Goal: Task Accomplishment & Management: Manage account settings

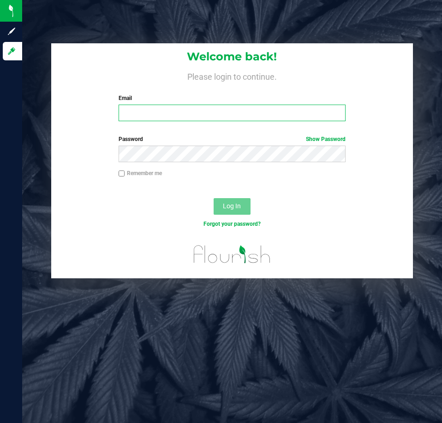
drag, startPoint x: 517, startPoint y: 0, endPoint x: 215, endPoint y: 111, distance: 322.1
click at [215, 111] on input "Email" at bounding box center [232, 113] width 227 height 17
type input "jskaggs@liveparallel.com"
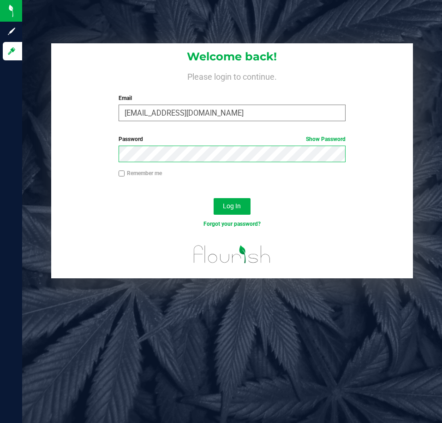
click at [214, 198] on button "Log In" at bounding box center [232, 206] width 37 height 17
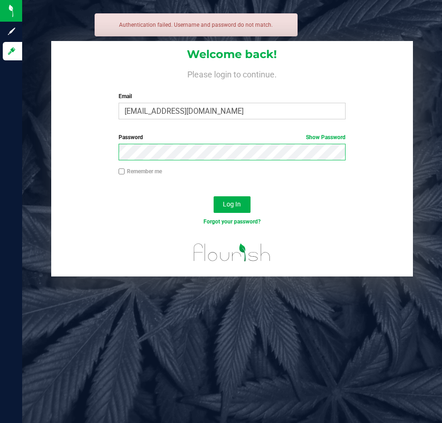
click at [214, 197] on button "Log In" at bounding box center [232, 205] width 37 height 17
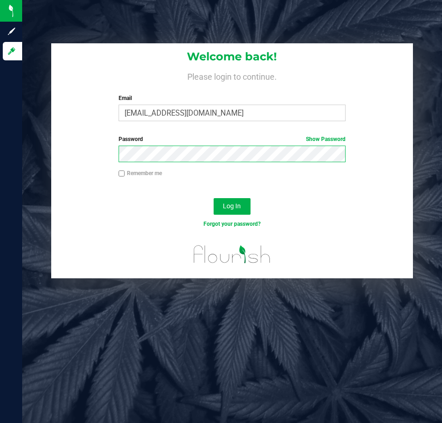
click at [214, 198] on button "Log In" at bounding box center [232, 206] width 37 height 17
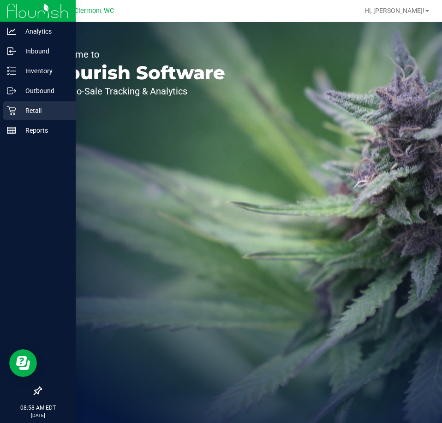
click at [24, 114] on p "Retail" at bounding box center [43, 110] width 55 height 11
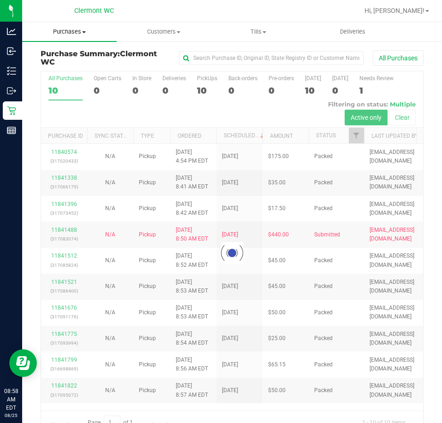
click at [73, 34] on span "Purchases" at bounding box center [69, 32] width 95 height 8
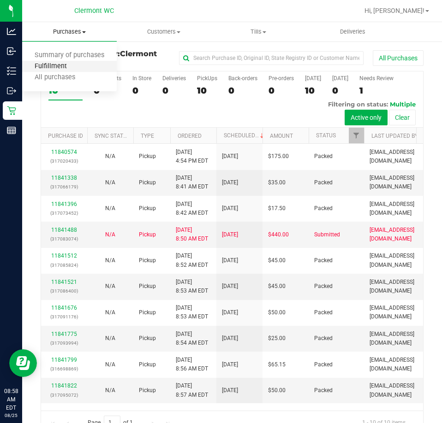
click at [77, 71] on span "Fulfillment" at bounding box center [50, 67] width 57 height 8
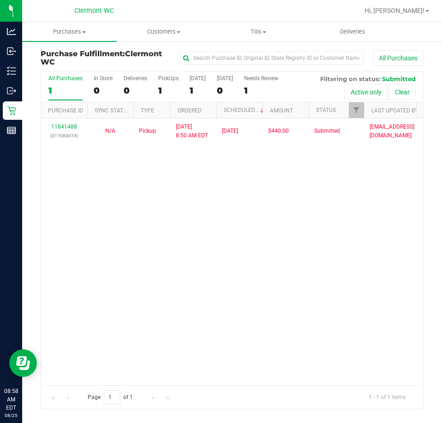
click at [266, 266] on div "11841488 (317083074) N/A Pickup 8/25/2025 8:50 AM EDT 8/25/2025 $440.00 Submitt…" at bounding box center [232, 252] width 382 height 267
click at [188, 212] on div "11841488 (317083074) N/A Pickup 8/25/2025 8:50 AM EDT 8/25/2025 $440.00 Submitt…" at bounding box center [232, 252] width 382 height 267
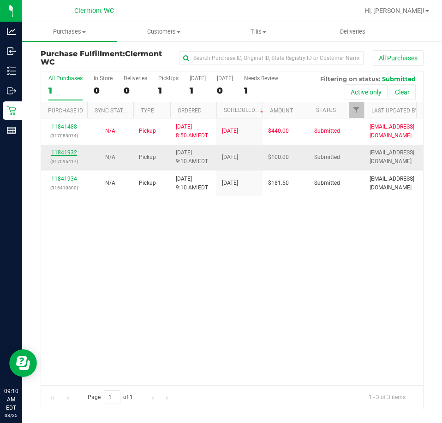
click at [62, 154] on link "11841932" at bounding box center [64, 152] width 26 height 6
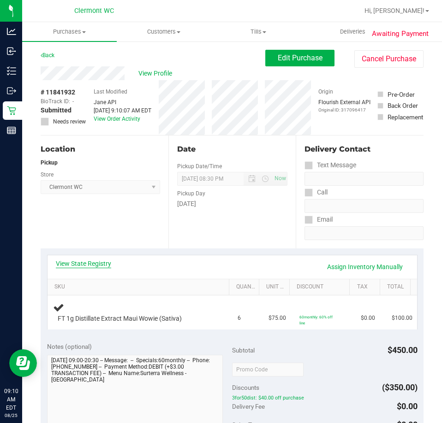
click at [91, 261] on link "View State Registry" at bounding box center [83, 263] width 55 height 9
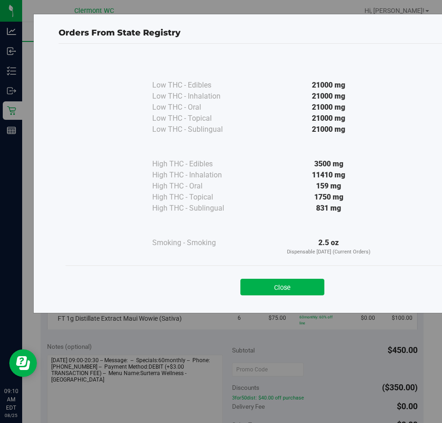
click at [298, 290] on button "Close" at bounding box center [282, 287] width 84 height 17
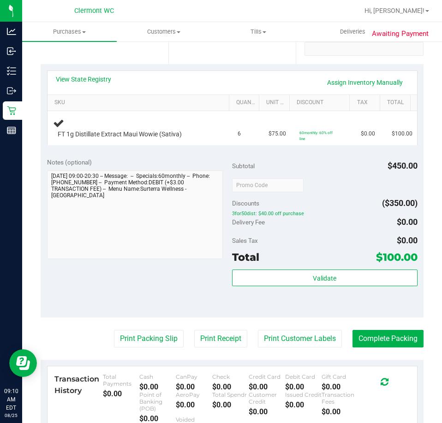
scroll to position [138, 0]
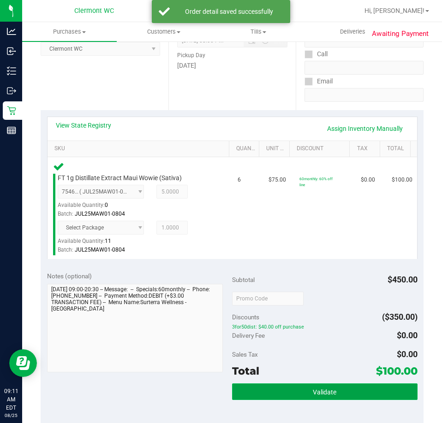
click at [352, 395] on button "Validate" at bounding box center [324, 392] width 185 height 17
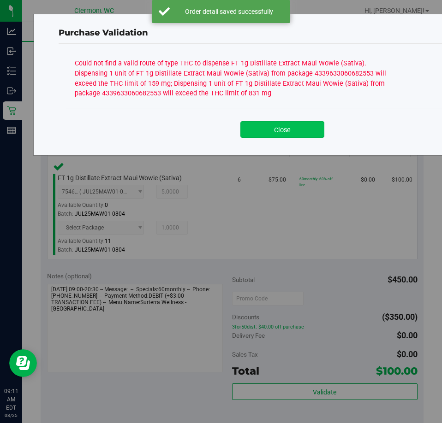
click at [312, 125] on button "Close" at bounding box center [282, 129] width 84 height 17
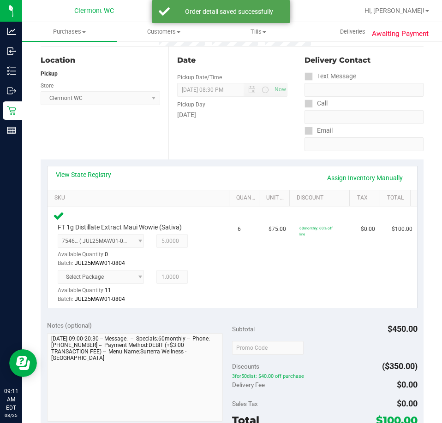
scroll to position [46, 0]
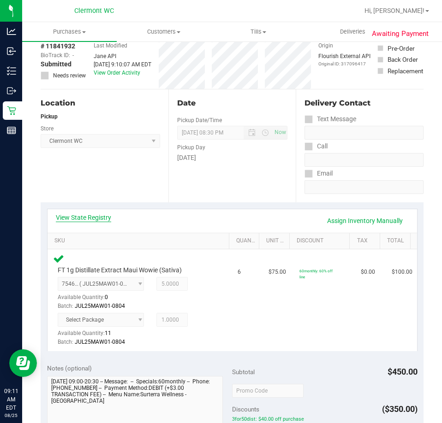
click at [100, 220] on link "View State Registry" at bounding box center [83, 217] width 55 height 9
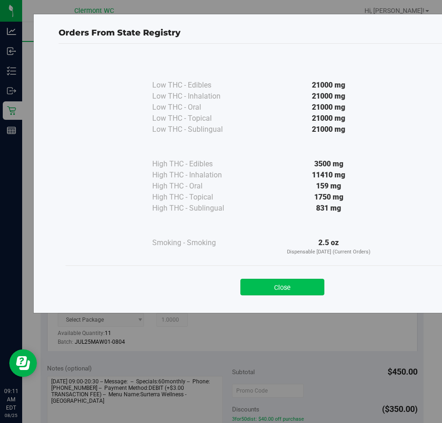
click at [304, 290] on button "Close" at bounding box center [282, 287] width 84 height 17
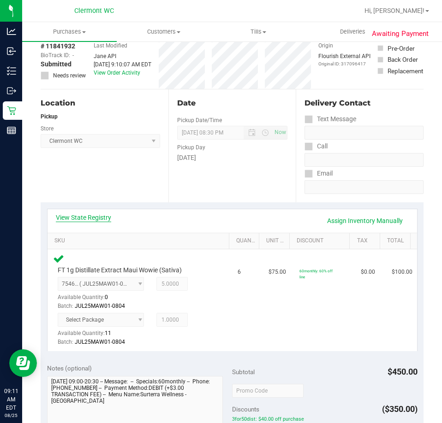
click at [96, 221] on link "View State Registry" at bounding box center [83, 217] width 55 height 9
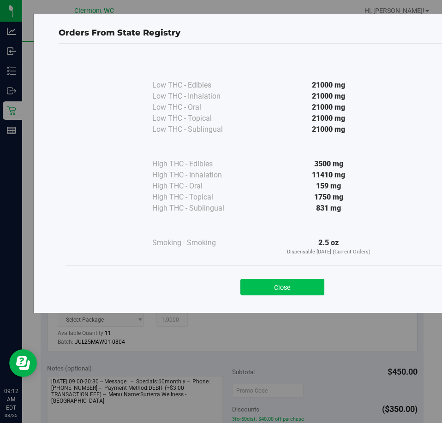
click at [292, 280] on button "Close" at bounding box center [282, 287] width 84 height 17
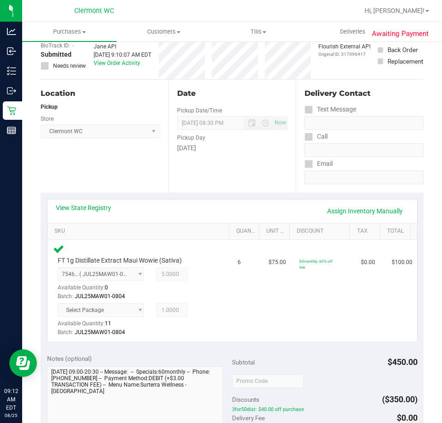
scroll to position [138, 0]
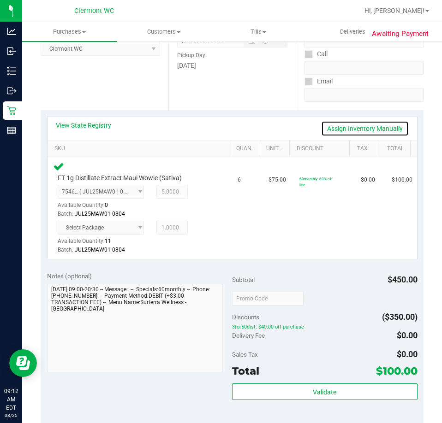
click at [384, 128] on link "Assign Inventory Manually" at bounding box center [365, 129] width 88 height 16
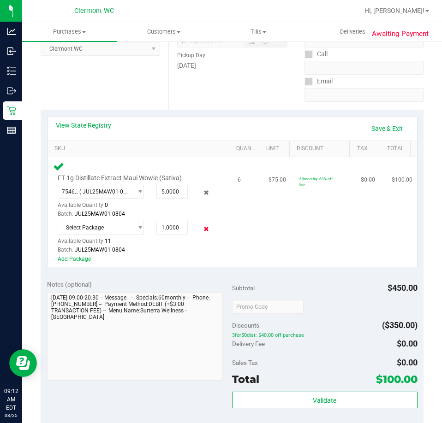
click at [202, 230] on icon at bounding box center [207, 229] width 10 height 11
click at [203, 194] on icon at bounding box center [207, 193] width 10 height 11
click at [374, 128] on link "Save & Exit" at bounding box center [386, 129] width 43 height 16
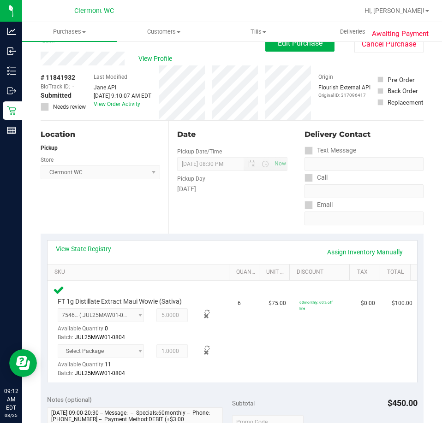
scroll to position [0, 0]
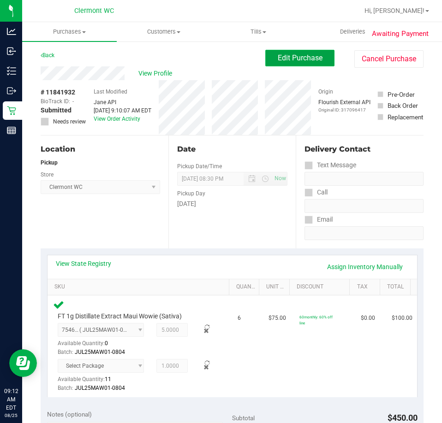
click at [302, 60] on span "Edit Purchase" at bounding box center [300, 58] width 45 height 9
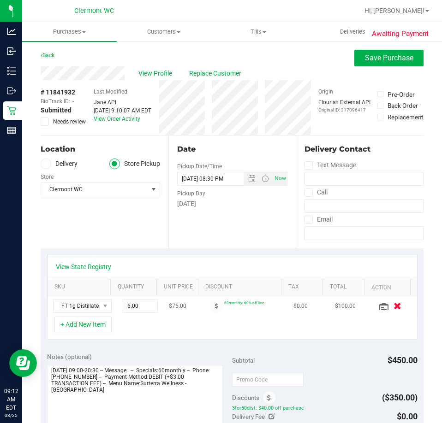
click at [394, 308] on icon "button" at bounding box center [398, 306] width 8 height 7
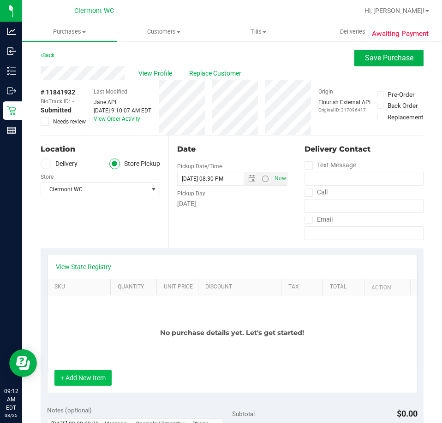
click at [86, 372] on button "+ Add New Item" at bounding box center [82, 378] width 57 height 16
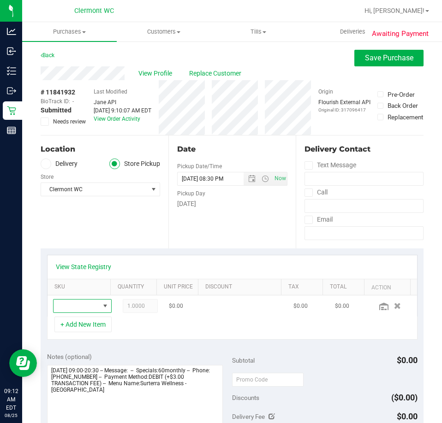
click at [78, 304] on span "NO DATA FOUND" at bounding box center [77, 306] width 46 height 13
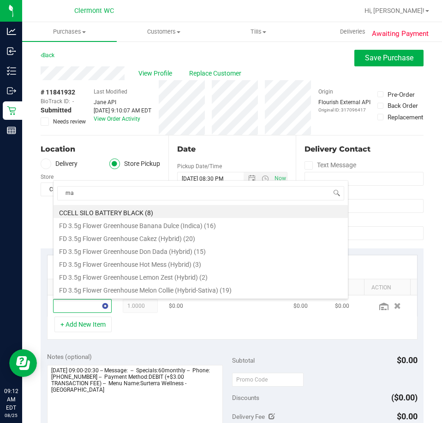
type input "maw"
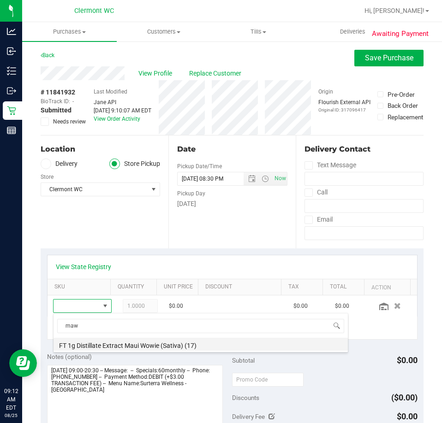
click at [121, 350] on li "FT 1g Distillate Extract Maui Wowie (Sativa) (17)" at bounding box center [201, 344] width 294 height 13
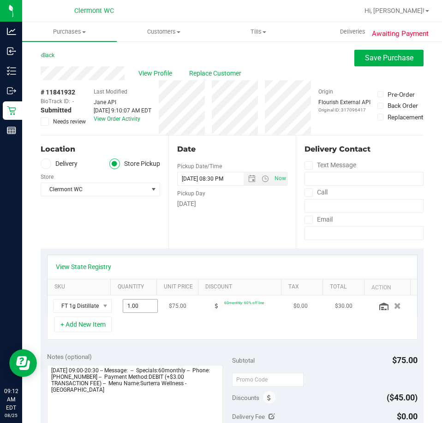
click at [129, 304] on span "1.00 1" at bounding box center [140, 306] width 35 height 14
type input "6"
type input "6.00"
click at [195, 345] on div "View State Registry SKU Quantity Unit Price Discount Tax Total Action FT 1g Dis…" at bounding box center [232, 298] width 383 height 98
click at [161, 406] on textarea at bounding box center [135, 409] width 176 height 89
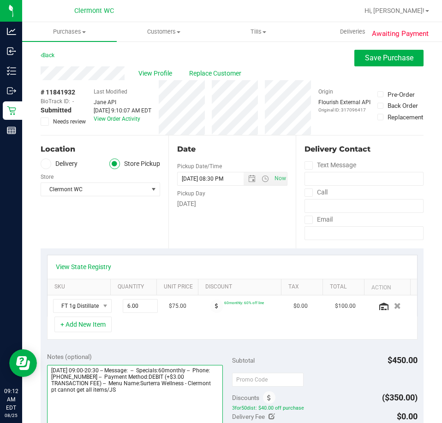
type textarea "Monday 08/25/2025 09:00-20:30 -- Message: -- Specials:60monthly -- Phone:612309…"
click at [46, 122] on icon at bounding box center [45, 122] width 6 height 0
click at [0, 0] on input "Needs review" at bounding box center [0, 0] width 0 height 0
click at [386, 62] on span "Save Purchase" at bounding box center [389, 58] width 48 height 9
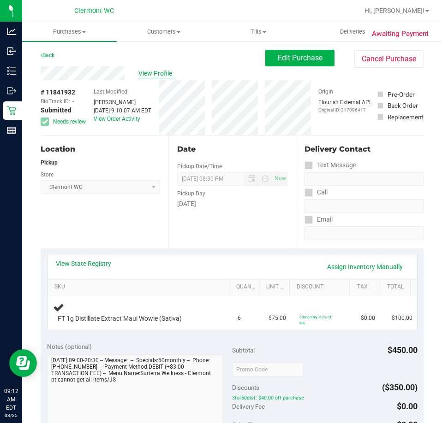
click at [167, 73] on span "View Profile" at bounding box center [156, 74] width 37 height 10
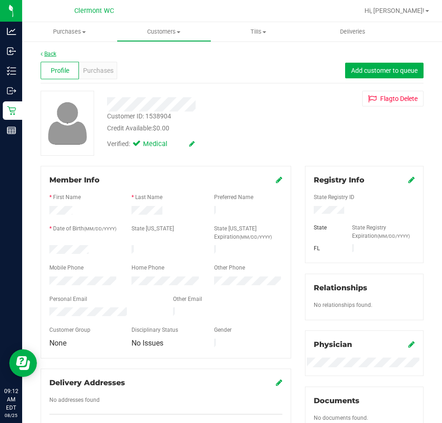
click at [48, 51] on div "Back" at bounding box center [232, 54] width 383 height 8
click at [48, 52] on link "Back" at bounding box center [49, 54] width 16 height 6
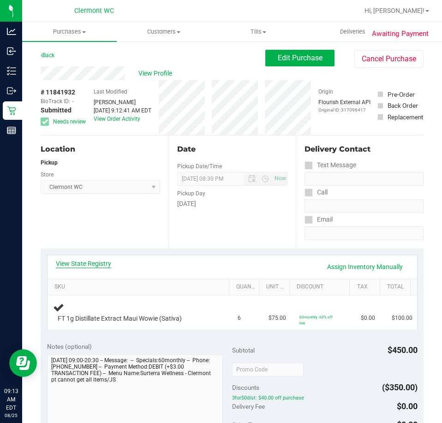
click at [95, 265] on link "View State Registry" at bounding box center [83, 263] width 55 height 9
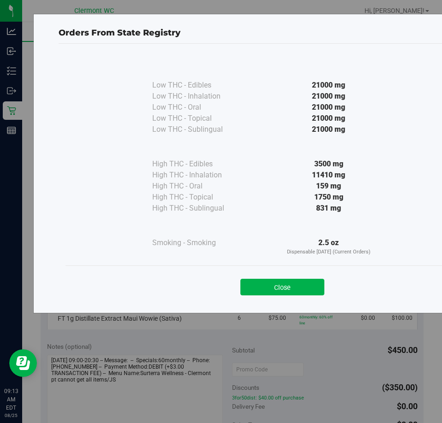
drag, startPoint x: 285, startPoint y: 282, endPoint x: 229, endPoint y: 252, distance: 63.6
click at [285, 282] on button "Close" at bounding box center [282, 287] width 84 height 17
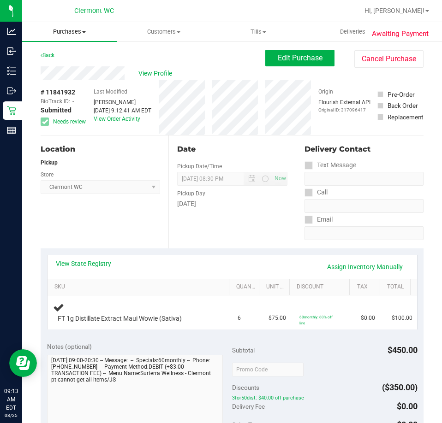
click at [67, 31] on span "Purchases" at bounding box center [69, 32] width 95 height 8
click at [75, 67] on span "Fulfillment" at bounding box center [50, 67] width 57 height 8
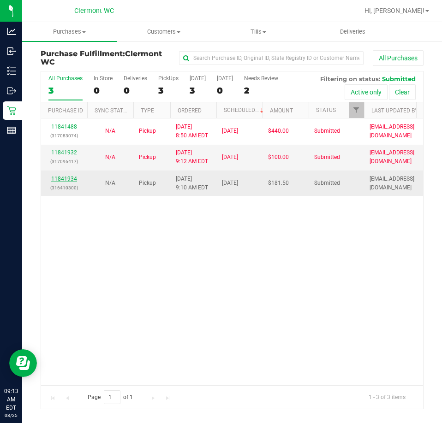
click at [69, 176] on link "11841934" at bounding box center [64, 179] width 26 height 6
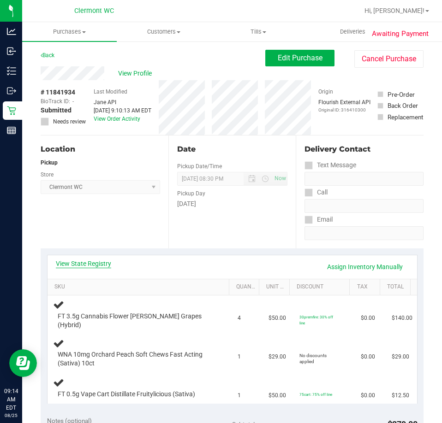
click at [96, 262] on link "View State Registry" at bounding box center [83, 263] width 55 height 9
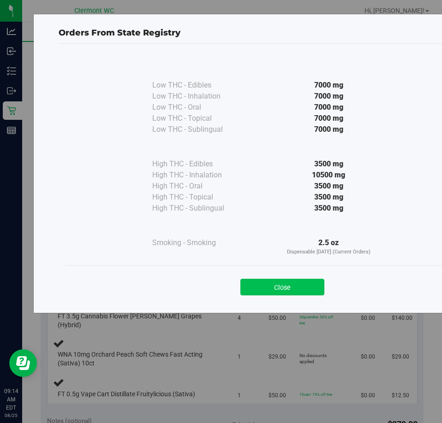
click at [307, 285] on button "Close" at bounding box center [282, 287] width 84 height 17
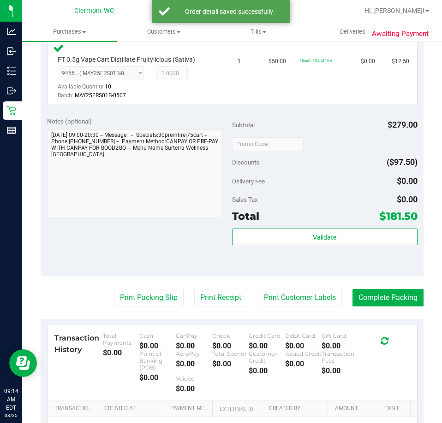
scroll to position [405, 0]
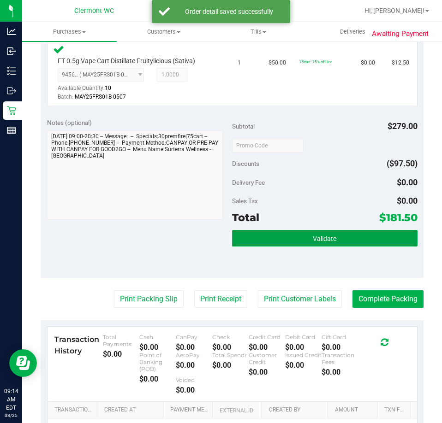
click at [273, 230] on button "Validate" at bounding box center [324, 238] width 185 height 17
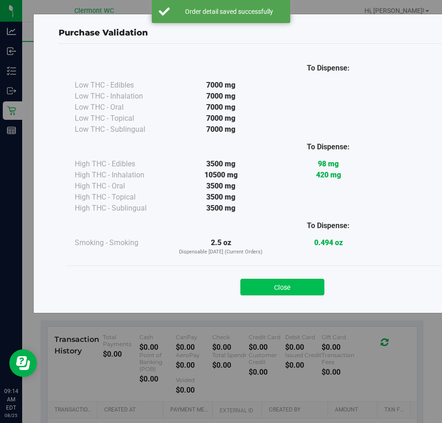
click at [282, 288] on button "Close" at bounding box center [282, 287] width 84 height 17
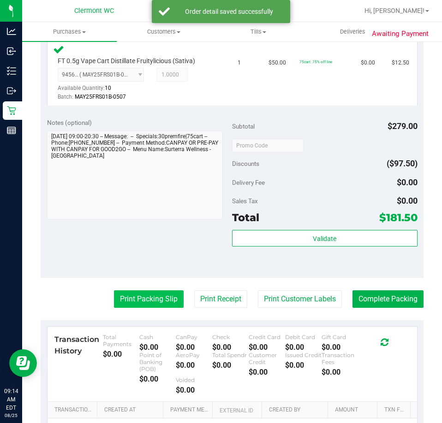
click at [155, 291] on button "Print Packing Slip" at bounding box center [149, 300] width 70 height 18
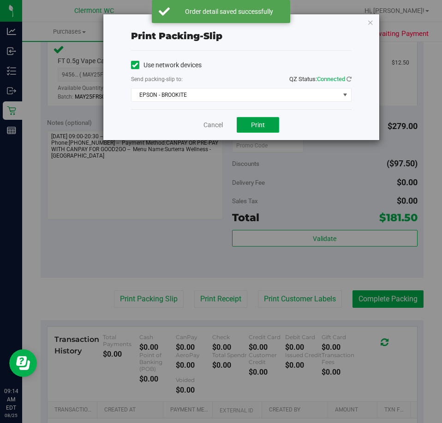
click at [244, 120] on button "Print" at bounding box center [258, 125] width 42 height 16
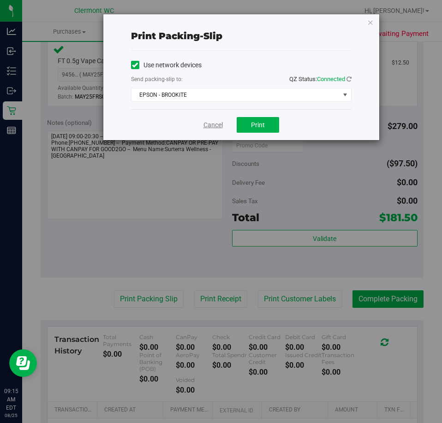
click at [210, 126] on link "Cancel" at bounding box center [212, 125] width 19 height 10
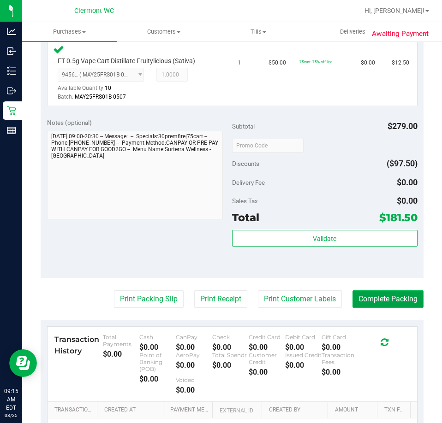
click at [376, 291] on button "Complete Packing" at bounding box center [387, 300] width 71 height 18
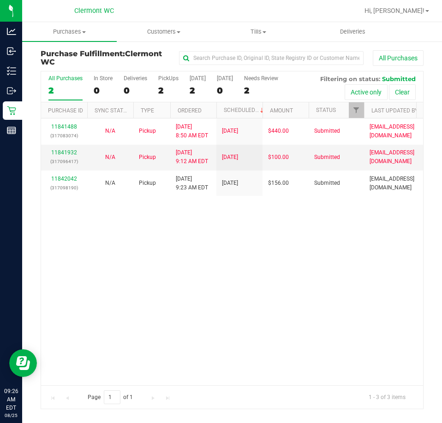
click at [191, 354] on div "11841488 (317083074) N/A Pickup 8/25/2025 8:50 AM EDT 8/25/2025 $440.00 Submitt…" at bounding box center [232, 252] width 382 height 267
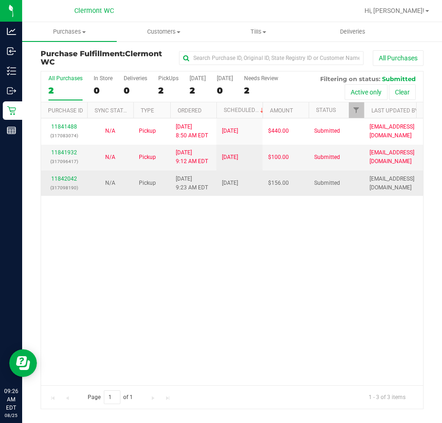
click at [68, 184] on p "(317098190)" at bounding box center [64, 188] width 35 height 9
click at [68, 180] on link "11842042" at bounding box center [64, 179] width 26 height 6
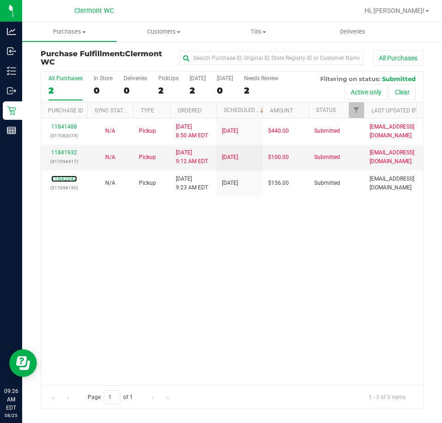
click at [68, 180] on link "11842042" at bounding box center [64, 179] width 26 height 6
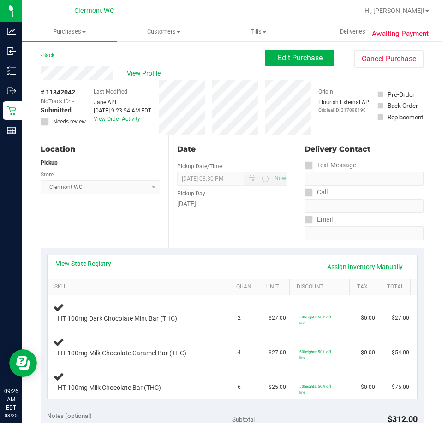
click at [84, 260] on link "View State Registry" at bounding box center [83, 263] width 55 height 9
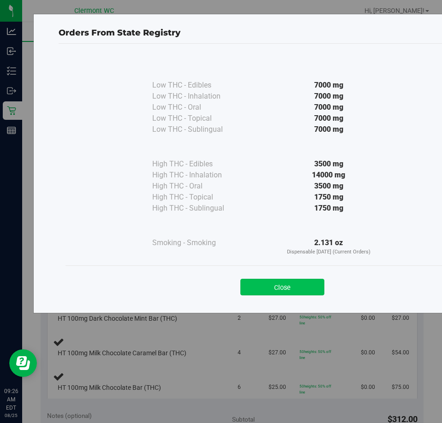
click at [313, 285] on button "Close" at bounding box center [282, 287] width 84 height 17
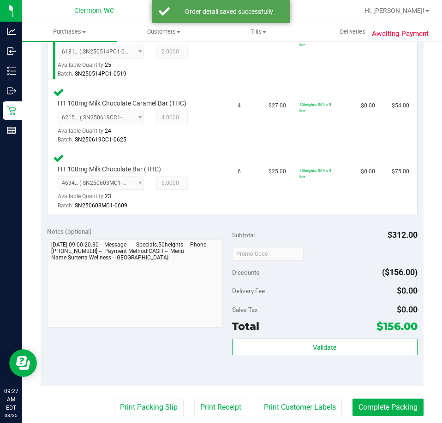
scroll to position [275, 0]
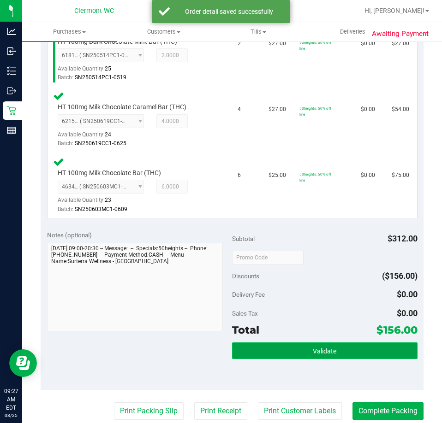
click at [278, 346] on button "Validate" at bounding box center [324, 351] width 185 height 17
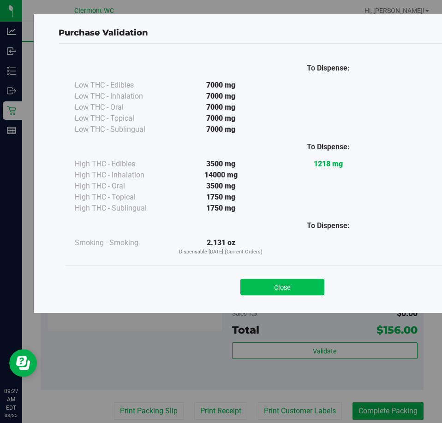
click at [275, 281] on button "Close" at bounding box center [282, 287] width 84 height 17
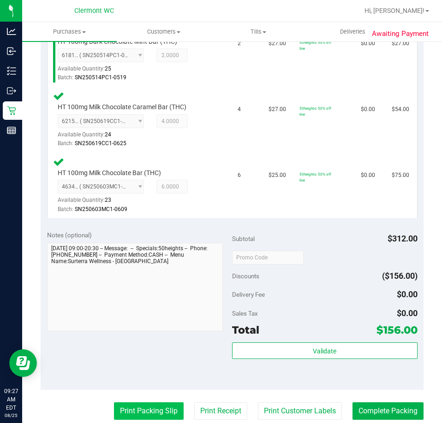
click at [141, 417] on button "Print Packing Slip" at bounding box center [149, 412] width 70 height 18
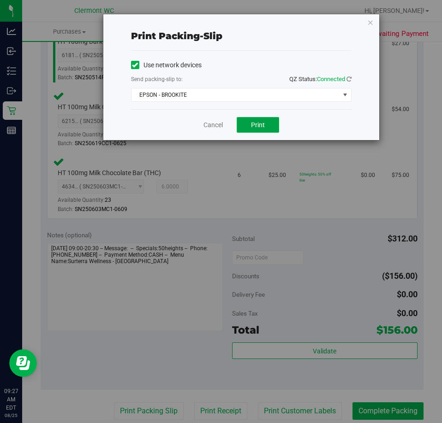
click at [262, 123] on span "Print" at bounding box center [258, 124] width 14 height 7
click at [204, 121] on link "Cancel" at bounding box center [212, 125] width 19 height 10
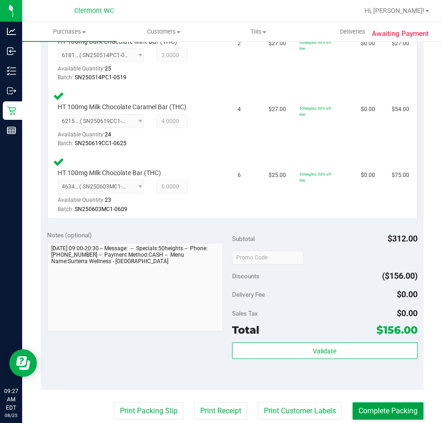
click at [380, 413] on button "Complete Packing" at bounding box center [387, 412] width 71 height 18
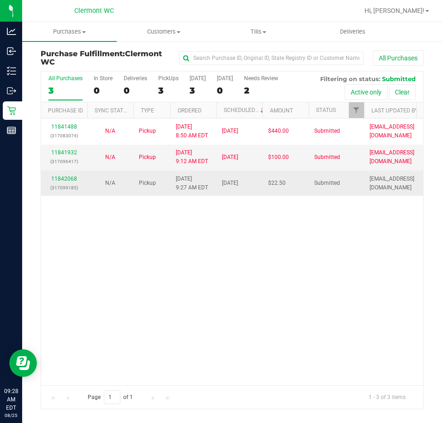
click at [65, 189] on p "(317099185)" at bounding box center [64, 188] width 35 height 9
click at [67, 176] on link "11842068" at bounding box center [64, 179] width 26 height 6
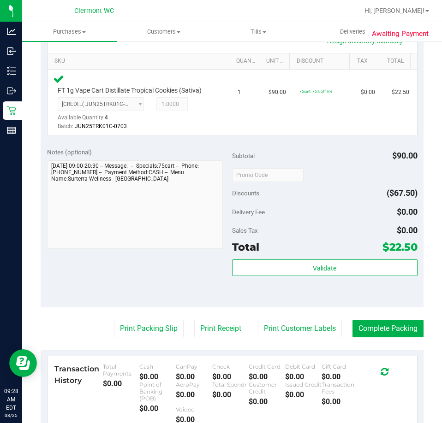
scroll to position [226, 0]
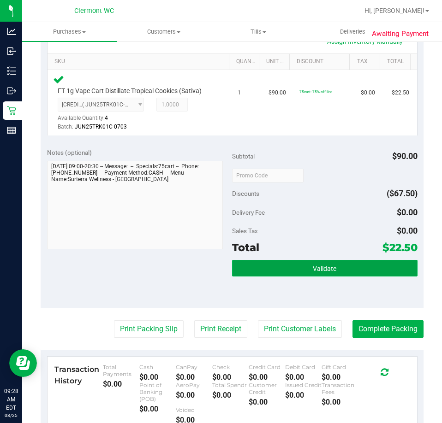
click at [329, 265] on span "Validate" at bounding box center [325, 268] width 24 height 7
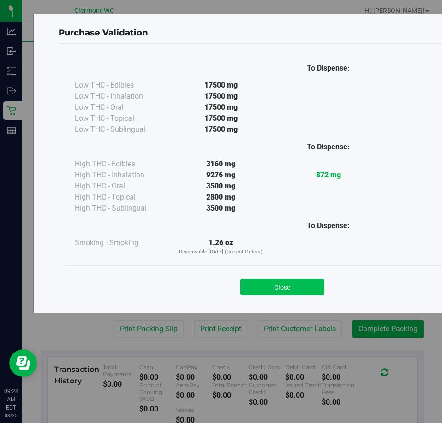
click at [285, 289] on button "Close" at bounding box center [282, 287] width 84 height 17
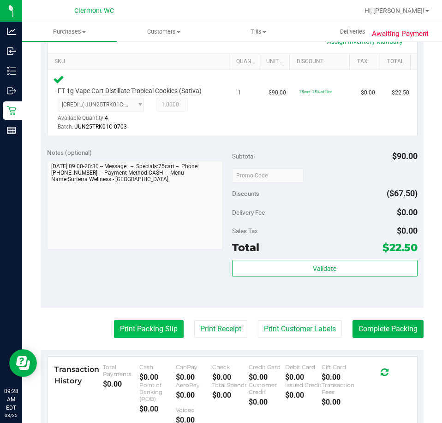
click at [142, 335] on button "Print Packing Slip" at bounding box center [149, 330] width 70 height 18
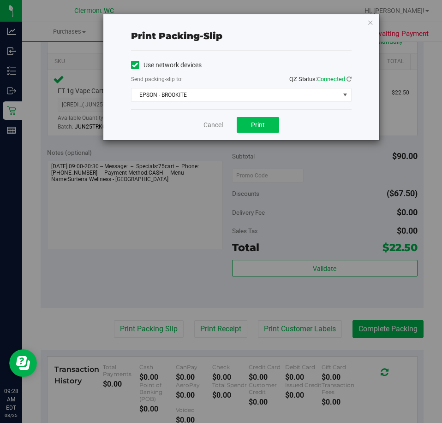
click at [250, 123] on button "Print" at bounding box center [258, 125] width 42 height 16
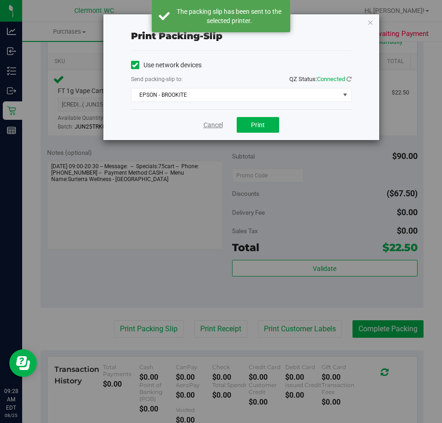
click at [206, 124] on link "Cancel" at bounding box center [212, 125] width 19 height 10
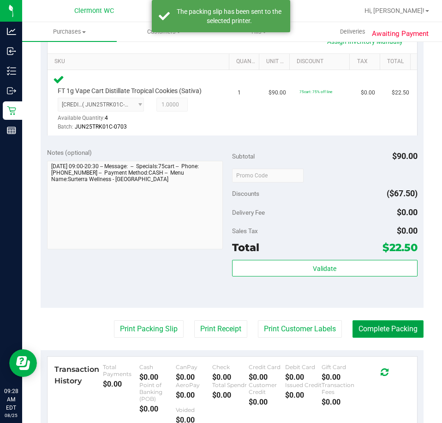
click at [394, 333] on button "Complete Packing" at bounding box center [387, 330] width 71 height 18
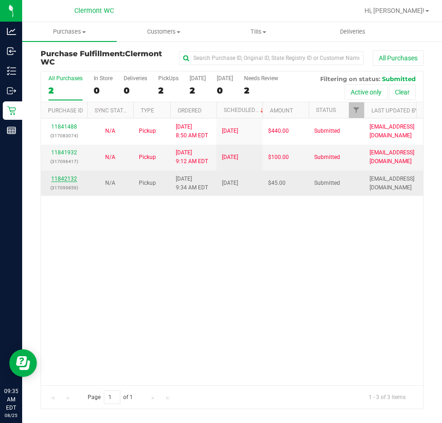
click at [70, 179] on link "11842132" at bounding box center [64, 179] width 26 height 6
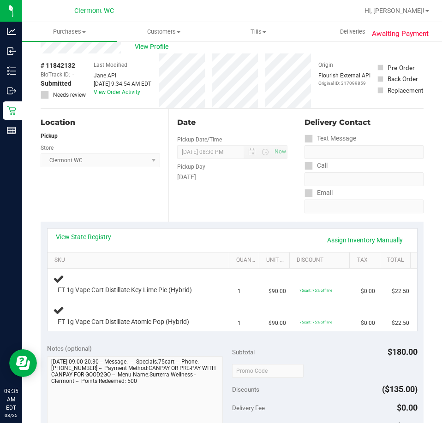
scroll to position [29, 0]
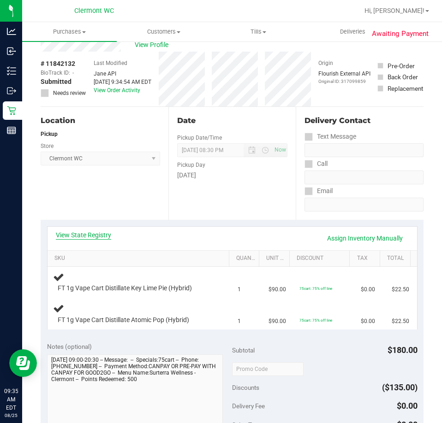
click at [102, 237] on link "View State Registry" at bounding box center [83, 235] width 55 height 9
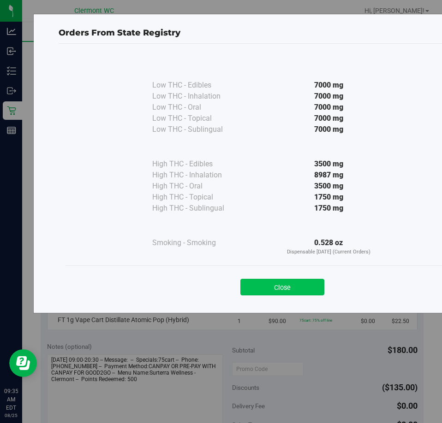
click at [309, 284] on button "Close" at bounding box center [282, 287] width 84 height 17
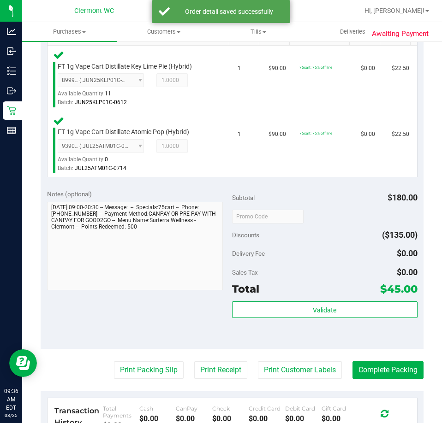
scroll to position [278, 0]
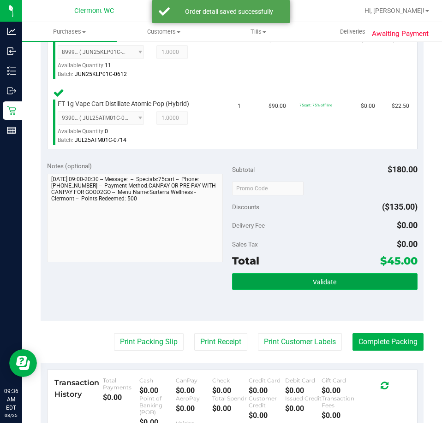
click at [342, 274] on button "Validate" at bounding box center [324, 282] width 185 height 17
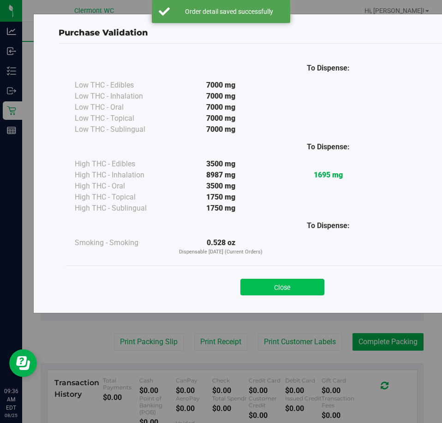
click at [286, 283] on button "Close" at bounding box center [282, 287] width 84 height 17
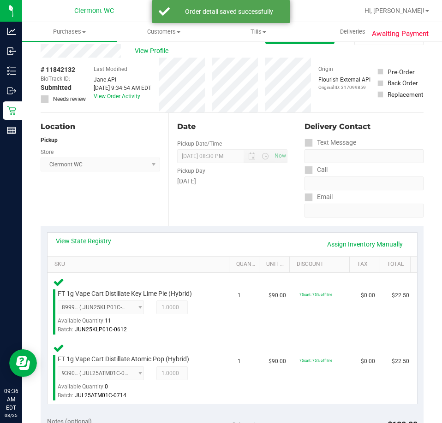
scroll to position [0, 0]
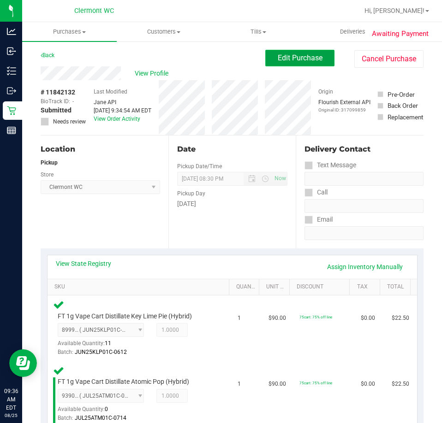
click at [310, 57] on span "Edit Purchase" at bounding box center [300, 58] width 45 height 9
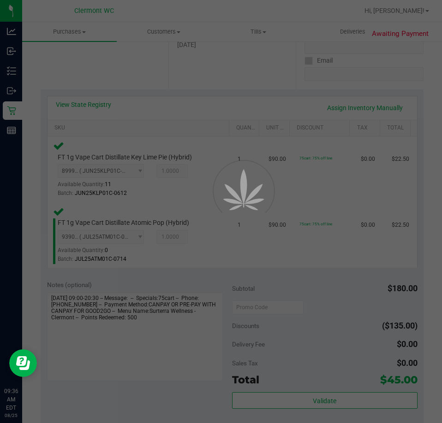
scroll to position [164, 0]
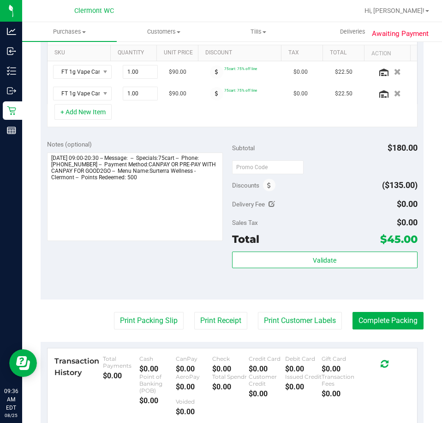
scroll to position [233, 0]
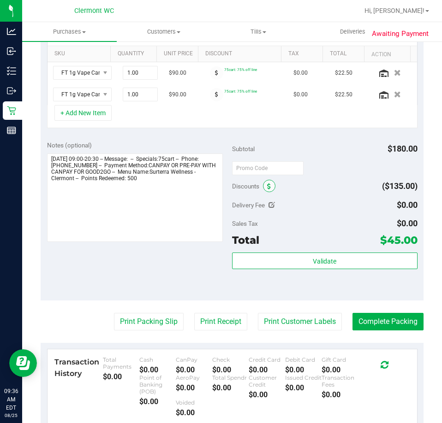
click at [263, 189] on span at bounding box center [269, 186] width 12 height 12
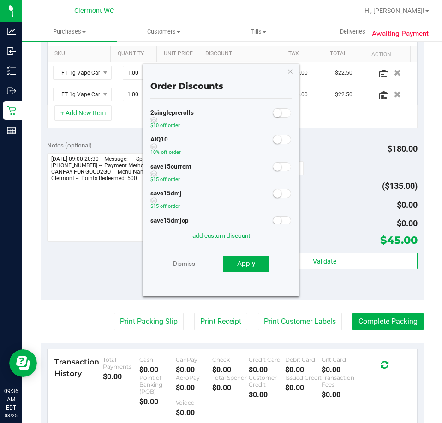
click at [278, 141] on span at bounding box center [282, 139] width 18 height 9
click at [260, 263] on button "Apply" at bounding box center [246, 264] width 47 height 17
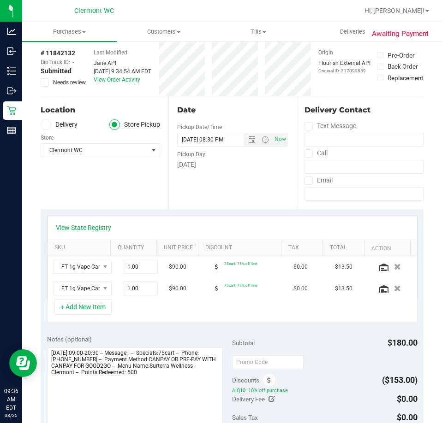
scroll to position [0, 0]
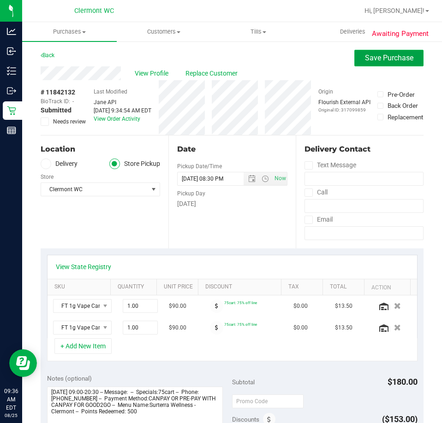
click at [398, 57] on span "Save Purchase" at bounding box center [389, 58] width 48 height 9
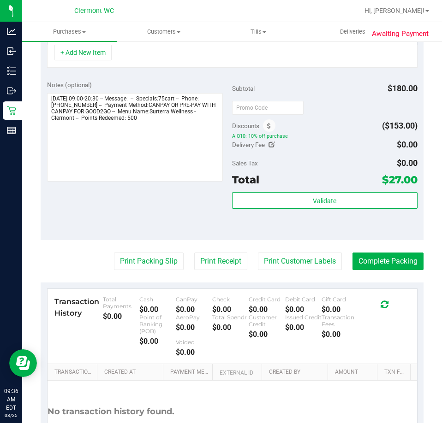
scroll to position [299, 0]
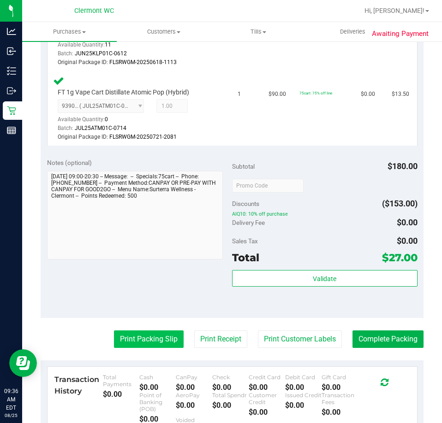
click at [155, 341] on button "Print Packing Slip" at bounding box center [149, 340] width 70 height 18
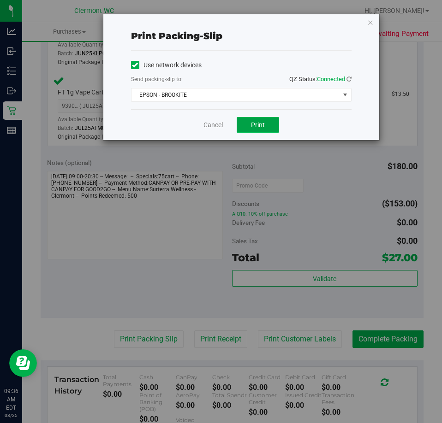
click at [254, 129] on button "Print" at bounding box center [258, 125] width 42 height 16
click at [210, 121] on link "Cancel" at bounding box center [212, 125] width 19 height 10
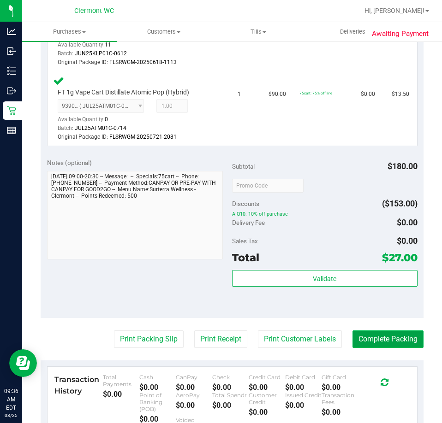
click at [396, 338] on button "Complete Packing" at bounding box center [387, 340] width 71 height 18
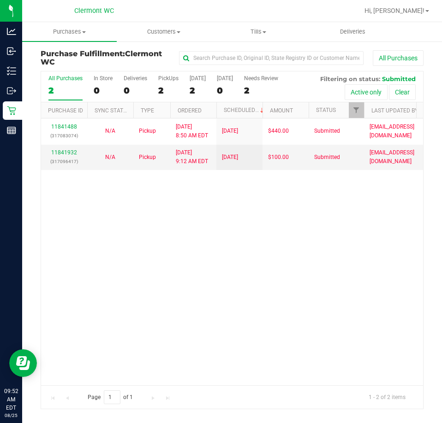
click at [206, 288] on div "11841488 (317083074) N/A Pickup 8/25/2025 8:50 AM EDT 8/25/2025 $440.00 Submitt…" at bounding box center [232, 252] width 382 height 267
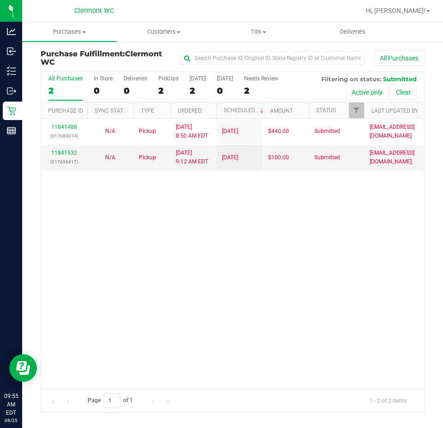
click at [269, 223] on div "11841488 (317083074) N/A Pickup 8/25/2025 8:50 AM EDT 8/25/2025 $440.00 Submitt…" at bounding box center [232, 253] width 383 height 269
click at [259, 287] on div "11841488 (317083074) N/A Pickup 8/25/2025 8:50 AM EDT 8/25/2025 $440.00 Submitt…" at bounding box center [232, 253] width 383 height 269
click at [329, 322] on div "11841488 (317083074) N/A Pickup 8/25/2025 8:50 AM EDT 8/25/2025 $440.00 Submitt…" at bounding box center [232, 253] width 383 height 269
click at [189, 240] on div "11841488 (317083074) N/A Pickup 8/25/2025 8:50 AM EDT 8/25/2025 $440.00 Submitt…" at bounding box center [232, 253] width 383 height 269
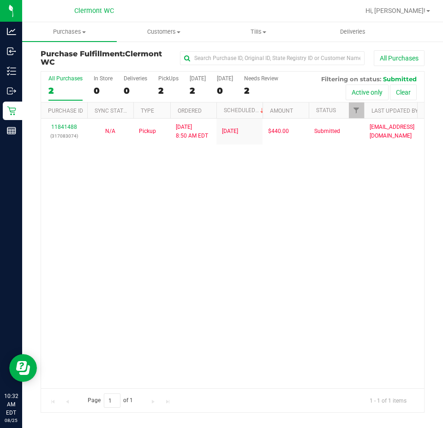
click at [358, 261] on div "11841488 (317083074) N/A Pickup 8/25/2025 8:50 AM EDT 8/25/2025 $440.00 Submitt…" at bounding box center [232, 253] width 383 height 269
click at [352, 287] on div "11841488 (317083074) N/A Pickup 8/25/2025 8:50 AM EDT 8/25/2025 $440.00 Submitt…" at bounding box center [232, 253] width 383 height 269
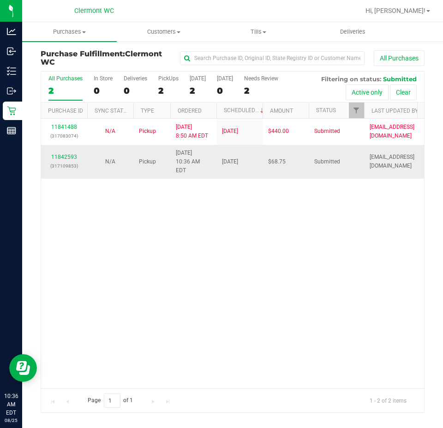
click at [69, 147] on td "11842593 (317109853)" at bounding box center [64, 162] width 46 height 34
click at [69, 153] on div "11842593 (317109853)" at bounding box center [64, 162] width 35 height 18
click at [67, 154] on link "11842593" at bounding box center [64, 157] width 26 height 6
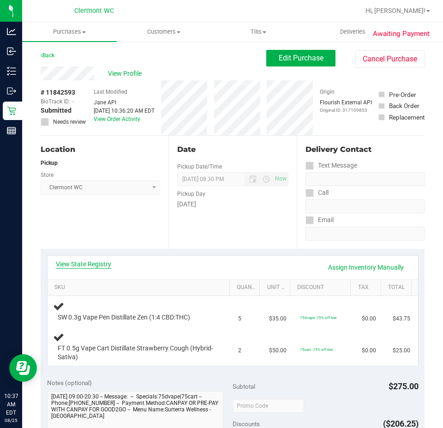
click at [93, 265] on link "View State Registry" at bounding box center [83, 263] width 55 height 9
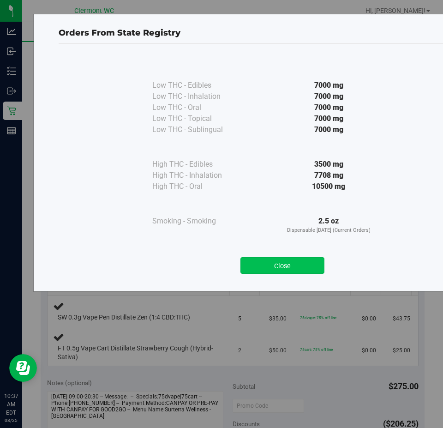
click at [307, 261] on button "Close" at bounding box center [282, 265] width 84 height 17
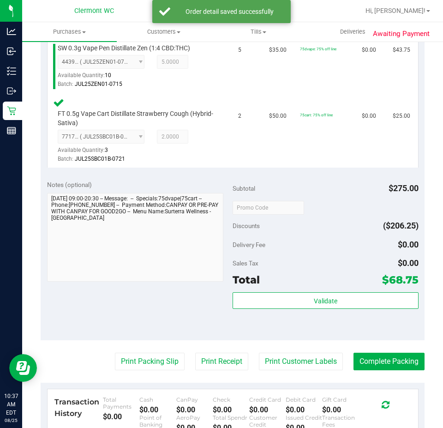
scroll to position [269, 0]
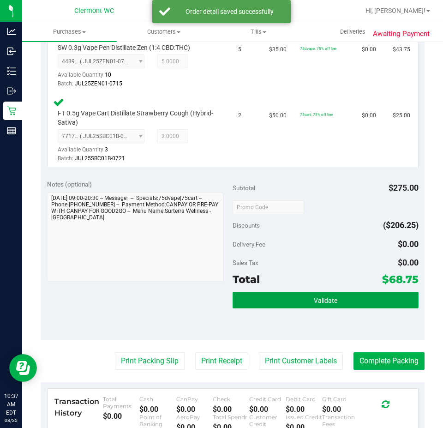
click at [327, 294] on button "Validate" at bounding box center [326, 300] width 186 height 17
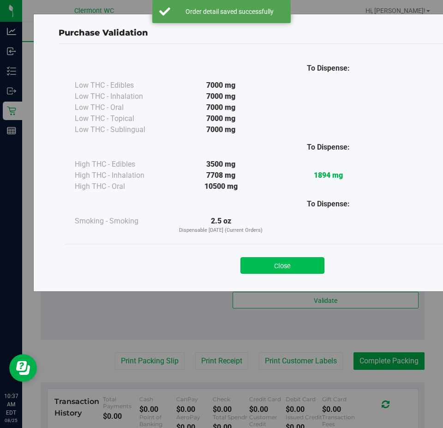
click at [280, 267] on button "Close" at bounding box center [282, 265] width 84 height 17
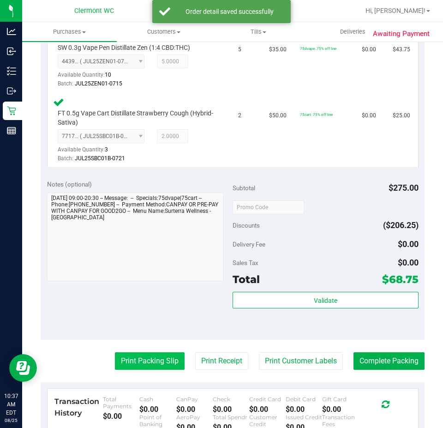
click at [149, 358] on button "Print Packing Slip" at bounding box center [150, 361] width 70 height 18
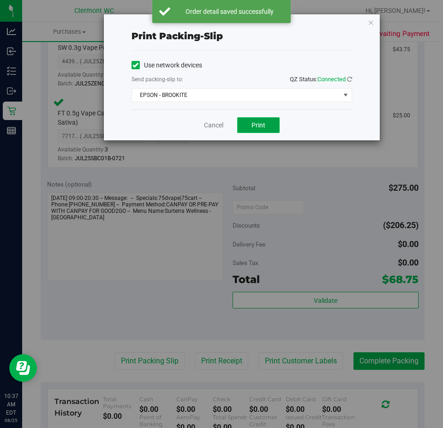
click at [260, 122] on span "Print" at bounding box center [258, 124] width 14 height 7
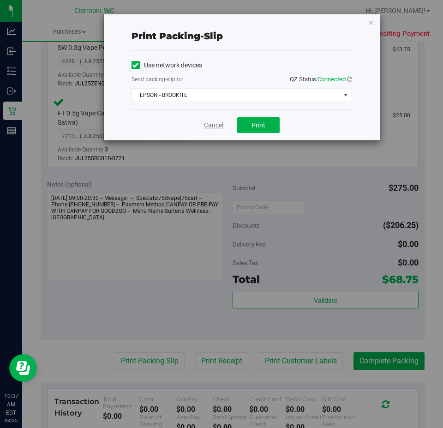
click at [219, 122] on link "Cancel" at bounding box center [213, 125] width 19 height 10
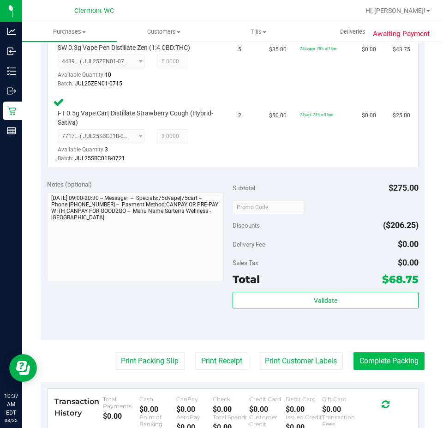
click at [387, 365] on button "Complete Packing" at bounding box center [388, 361] width 71 height 18
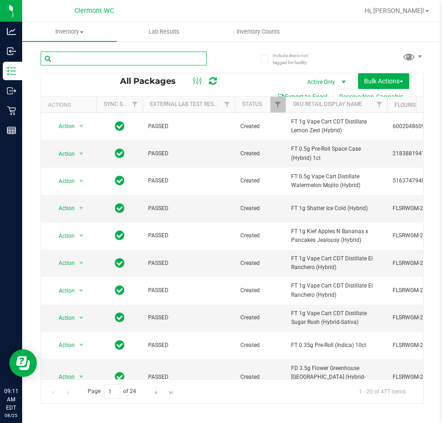
click at [114, 60] on input "text" at bounding box center [124, 59] width 166 height 14
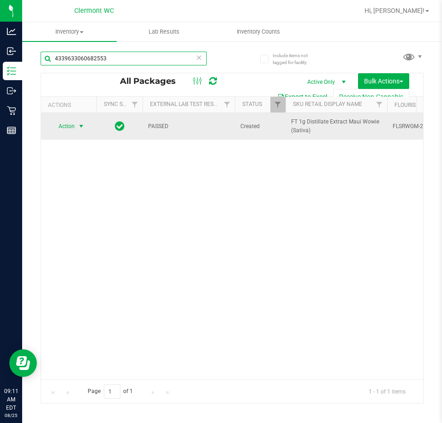
type input "4339633060682553"
click at [77, 124] on span "select" at bounding box center [82, 126] width 12 height 13
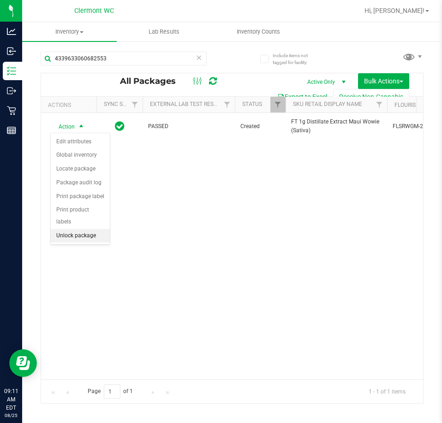
click at [86, 229] on li "Unlock package" at bounding box center [80, 236] width 59 height 14
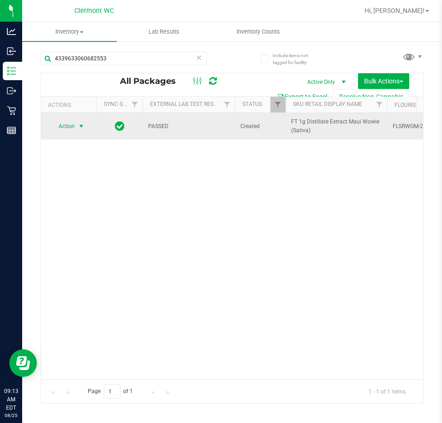
click at [60, 127] on span "Action" at bounding box center [62, 126] width 25 height 13
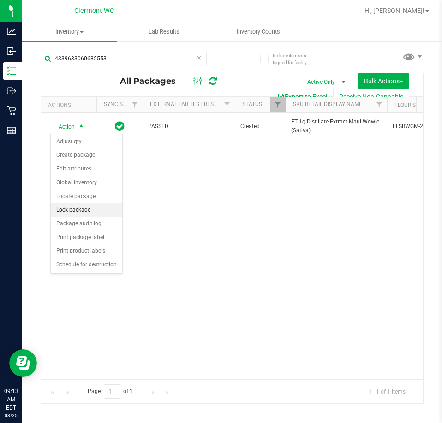
click at [74, 208] on li "Lock package" at bounding box center [87, 210] width 72 height 14
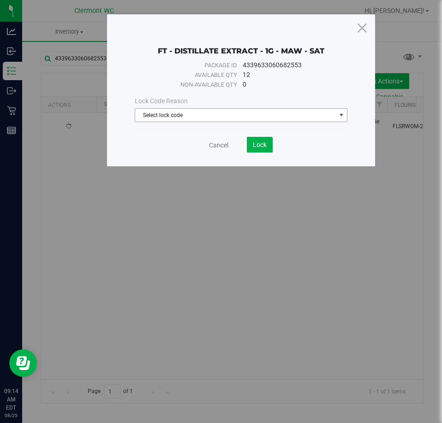
click at [261, 114] on span "Select lock code" at bounding box center [235, 115] width 201 height 13
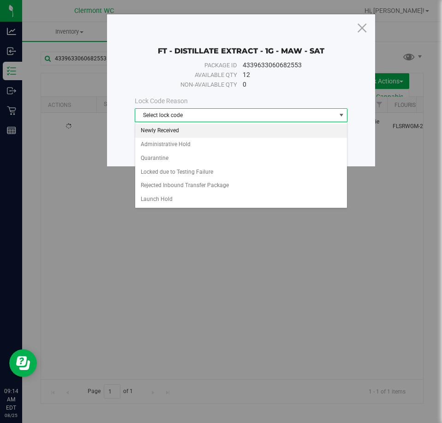
click at [171, 125] on li "Newly Received" at bounding box center [241, 131] width 212 height 14
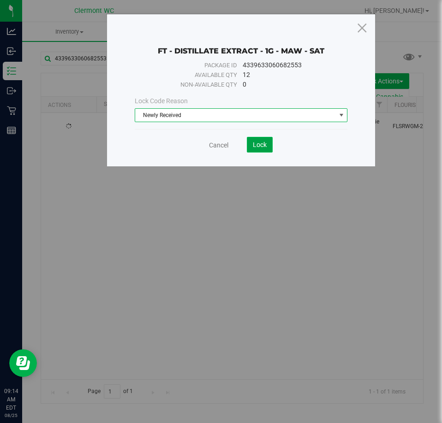
click at [265, 141] on span "Lock" at bounding box center [260, 144] width 14 height 7
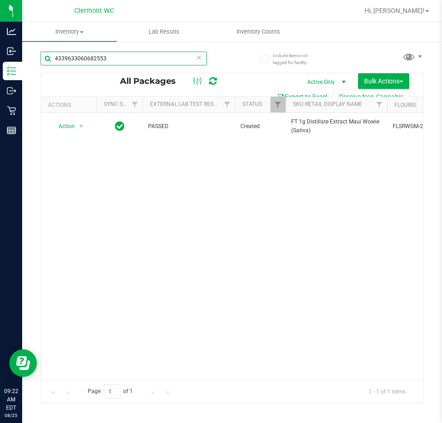
drag, startPoint x: 174, startPoint y: 59, endPoint x: 0, endPoint y: 52, distance: 174.5
click at [0, 52] on html "Analytics Inbound Inventory Outbound Retail Reports 09:22 AM EDT [DATE] 08/25 […" at bounding box center [221, 211] width 442 height 423
type input "7962537181526070"
click at [77, 126] on span "select" at bounding box center [82, 126] width 12 height 13
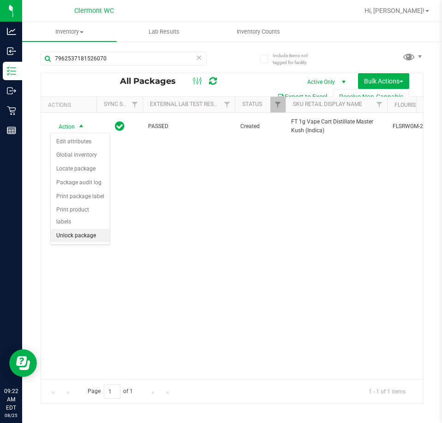
click at [78, 229] on li "Unlock package" at bounding box center [80, 236] width 59 height 14
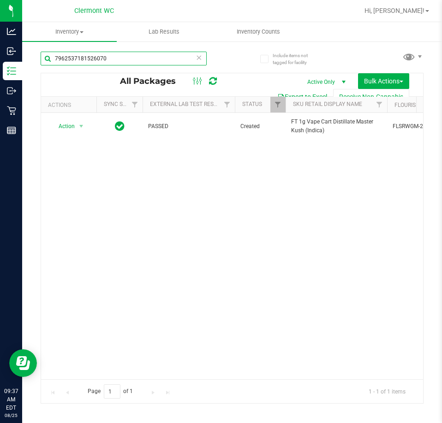
drag, startPoint x: 145, startPoint y: 58, endPoint x: 0, endPoint y: 43, distance: 146.1
click at [0, 43] on html "Analytics Inbound Inventory Outbound Retail Reports 09:37 AM EDT [DATE] 08/25 […" at bounding box center [221, 211] width 442 height 423
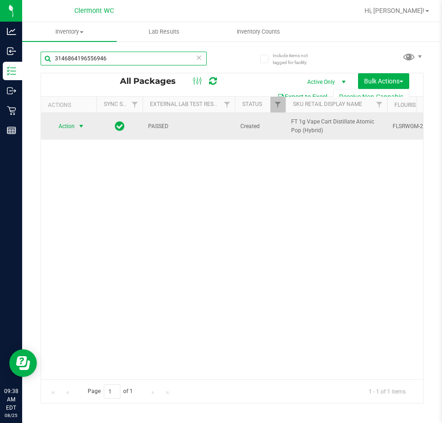
type input "3146864196556946"
click at [81, 125] on span "select" at bounding box center [81, 126] width 7 height 7
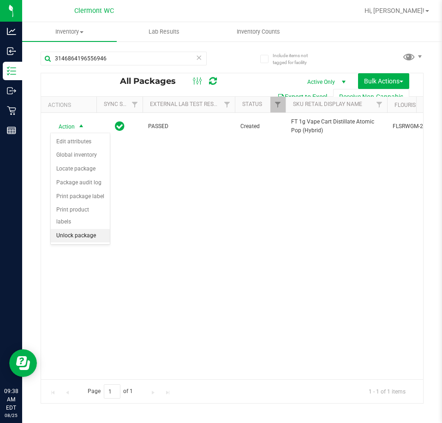
click at [73, 229] on li "Unlock package" at bounding box center [80, 236] width 59 height 14
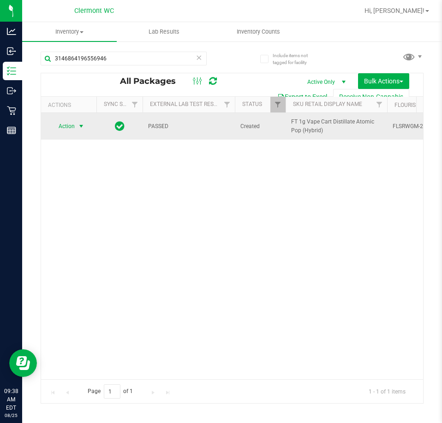
click at [81, 125] on span "select" at bounding box center [81, 126] width 7 height 7
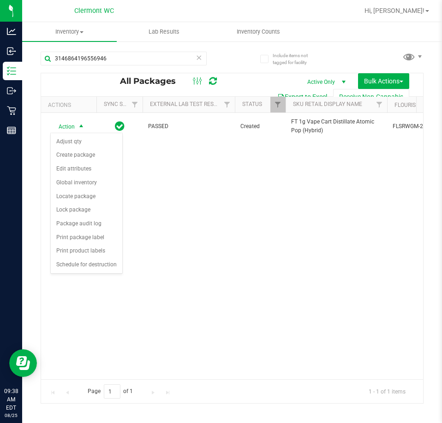
click at [208, 328] on div "Action Action Adjust qty Create package Edit attributes Global inventory Locate…" at bounding box center [232, 246] width 382 height 267
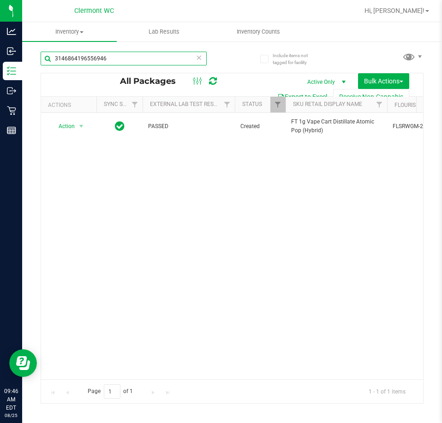
drag, startPoint x: 0, startPoint y: 42, endPoint x: 0, endPoint y: 0, distance: 41.5
click at [0, 0] on html "Analytics Inbound Inventory Outbound Retail Reports 09:46 AM EDT [DATE] 08/25 […" at bounding box center [221, 211] width 442 height 423
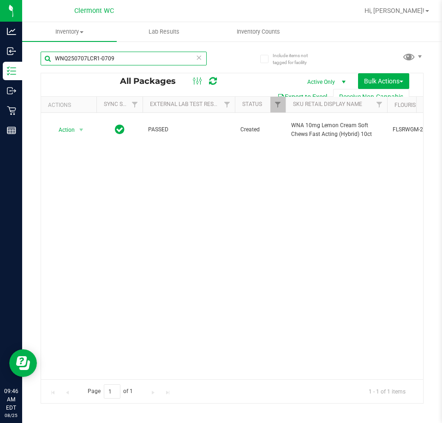
drag, startPoint x: 149, startPoint y: 54, endPoint x: 0, endPoint y: 21, distance: 153.1
click at [0, 21] on html "Analytics Inbound Inventory Outbound Retail Reports 09:46 AM EDT [DATE] 08/25 […" at bounding box center [221, 211] width 442 height 423
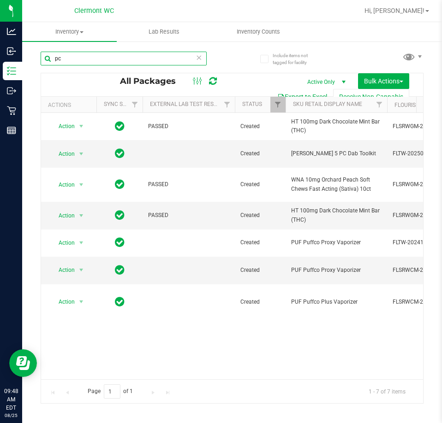
type input "p"
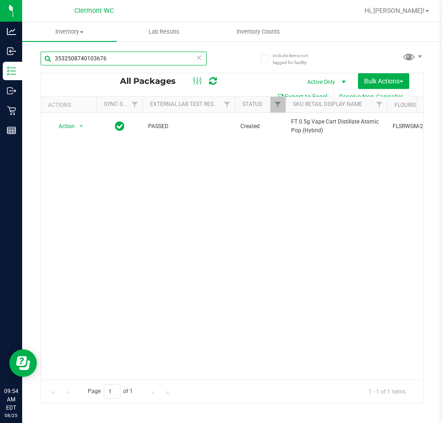
drag, startPoint x: 136, startPoint y: 54, endPoint x: 0, endPoint y: 54, distance: 136.1
click at [0, 54] on html "Analytics Inbound Inventory Outbound Retail Reports 09:54 AM EDT [DATE] 08/25 […" at bounding box center [221, 211] width 442 height 423
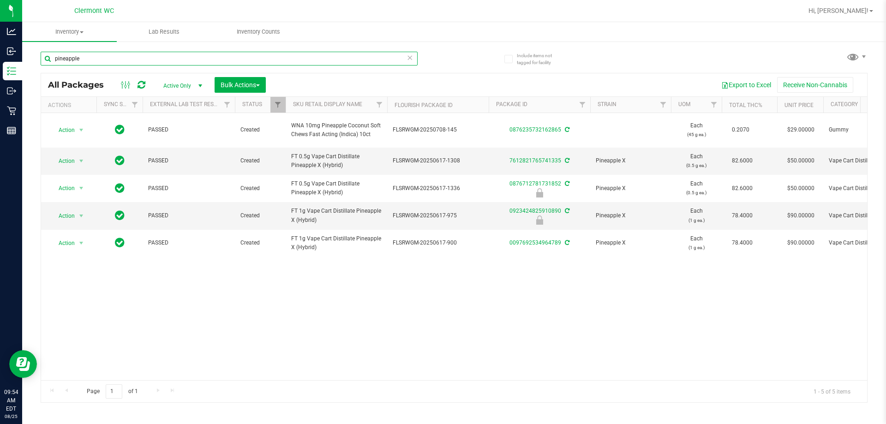
type input "pineapple"
